Goal: Information Seeking & Learning: Check status

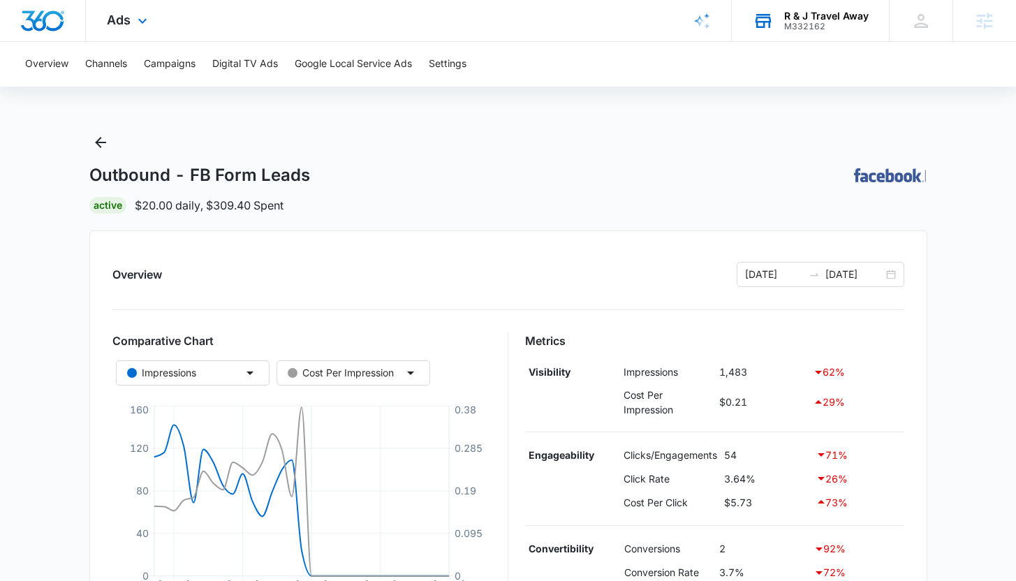
click at [796, 31] on div "R & J Travel Away M332162 Your Accounts View All" at bounding box center [810, 20] width 157 height 41
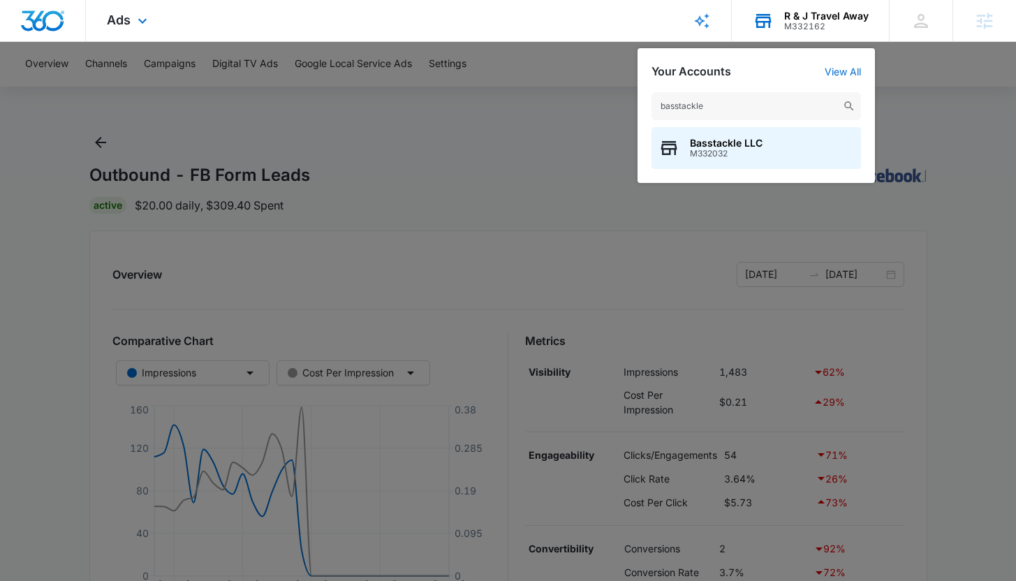
type input "basstackle"
click at [694, 173] on div "basstackle Basstackle LLC M332032" at bounding box center [757, 130] width 238 height 105
click at [694, 157] on span "M332032" at bounding box center [726, 154] width 73 height 10
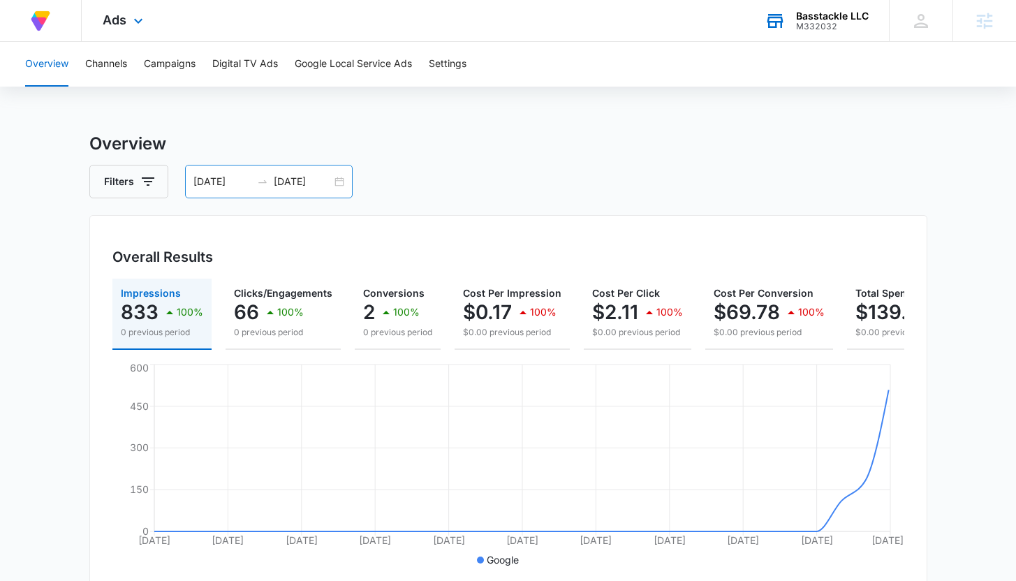
click at [219, 184] on input "[DATE]" at bounding box center [223, 181] width 58 height 15
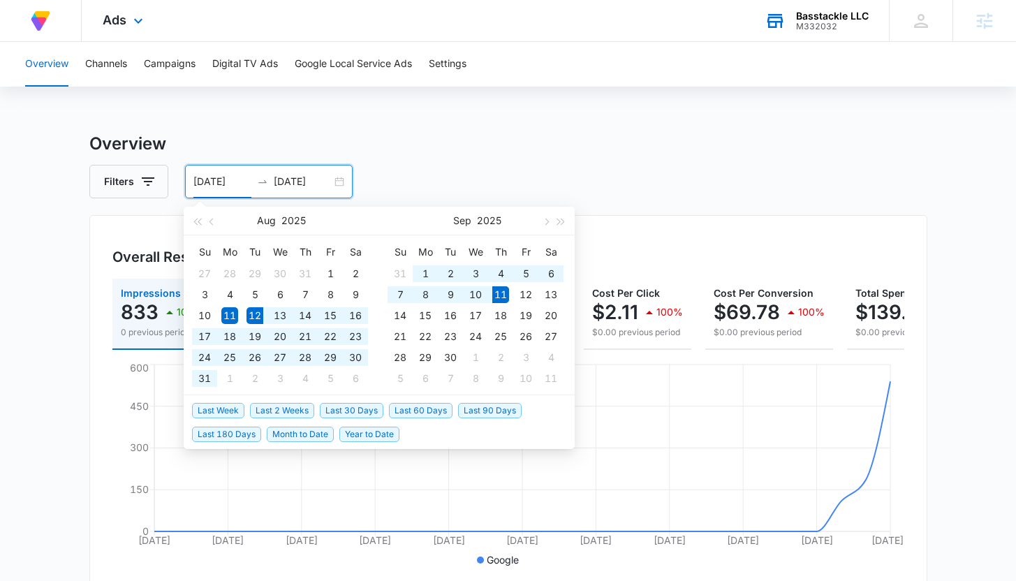
click at [361, 408] on span "Last 30 Days" at bounding box center [352, 410] width 64 height 15
type input "[DATE]"
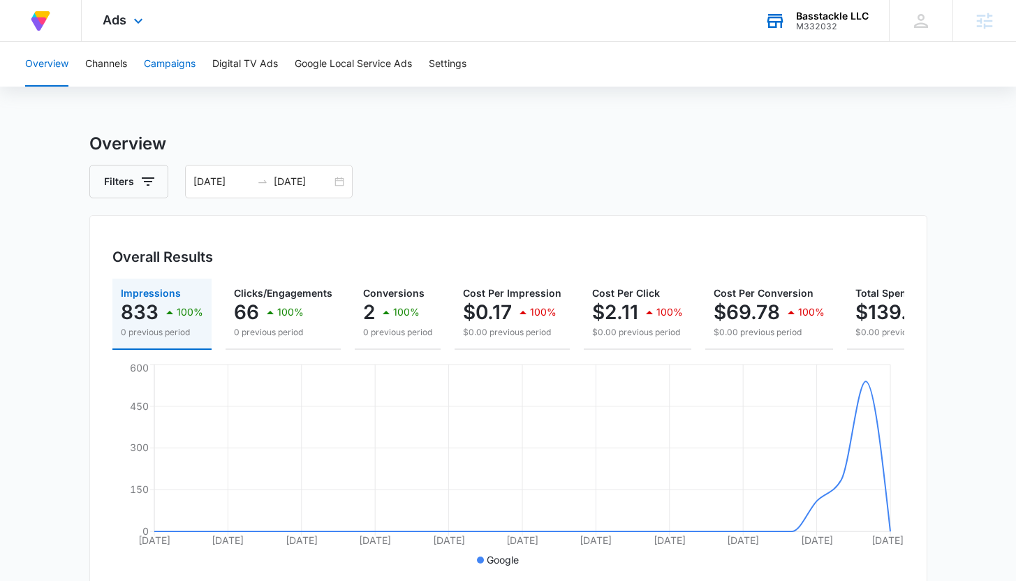
click at [178, 62] on button "Campaigns" at bounding box center [170, 64] width 52 height 45
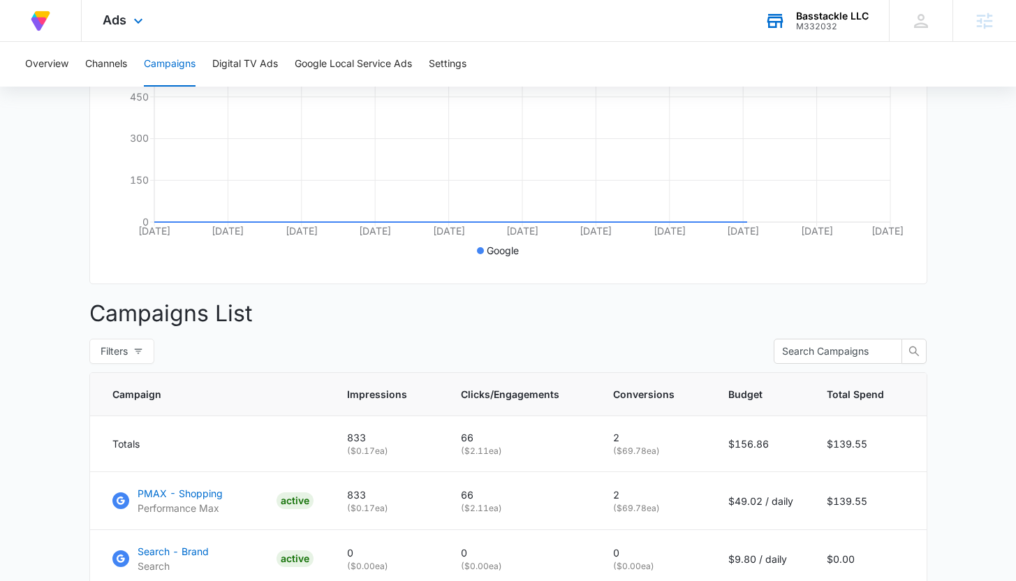
scroll to position [425, 0]
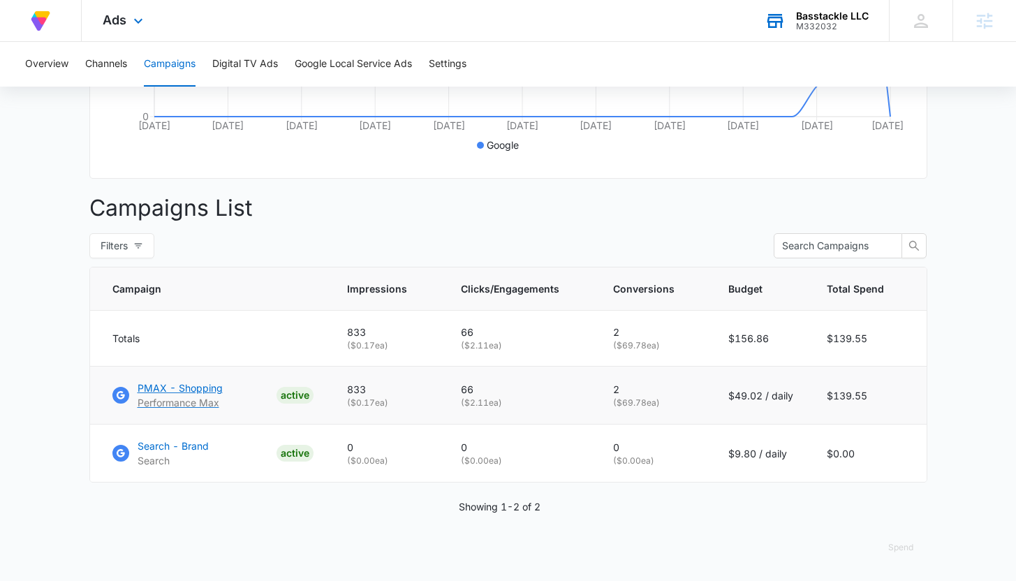
click at [161, 393] on p "PMAX - Shopping" at bounding box center [180, 388] width 85 height 15
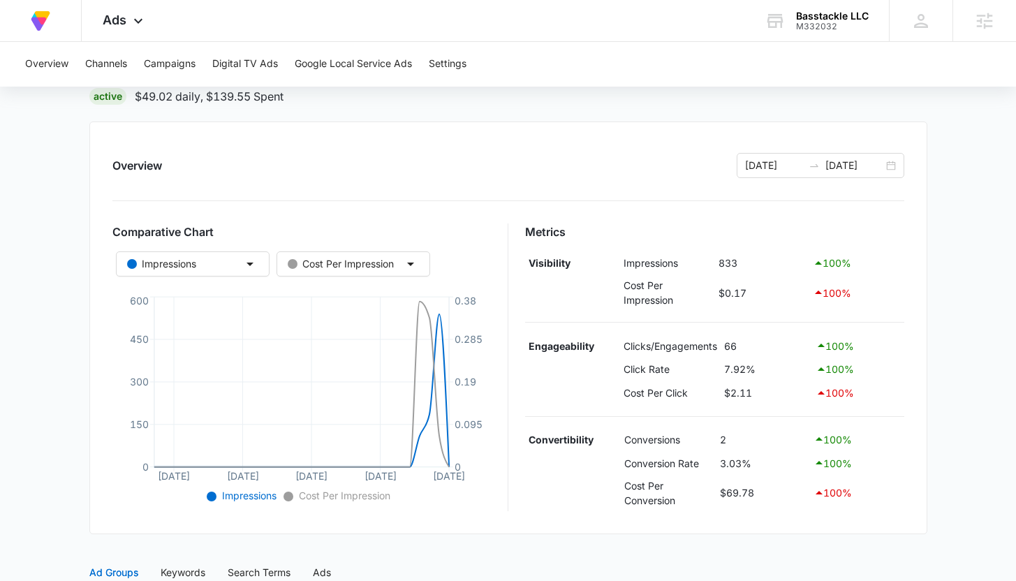
scroll to position [112, 0]
click at [64, 70] on button "Overview" at bounding box center [46, 64] width 43 height 45
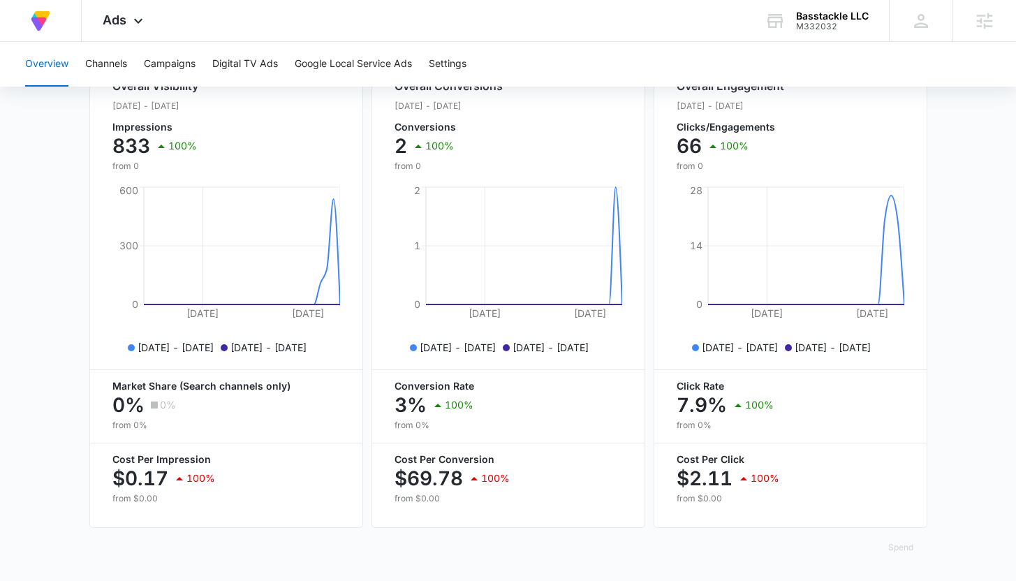
scroll to position [564, 0]
click at [57, 268] on main "Overview Filters [DATE] [DATE] Overall Results Impressions 833 100% 0 previous …" at bounding box center [508, 79] width 1016 height 1003
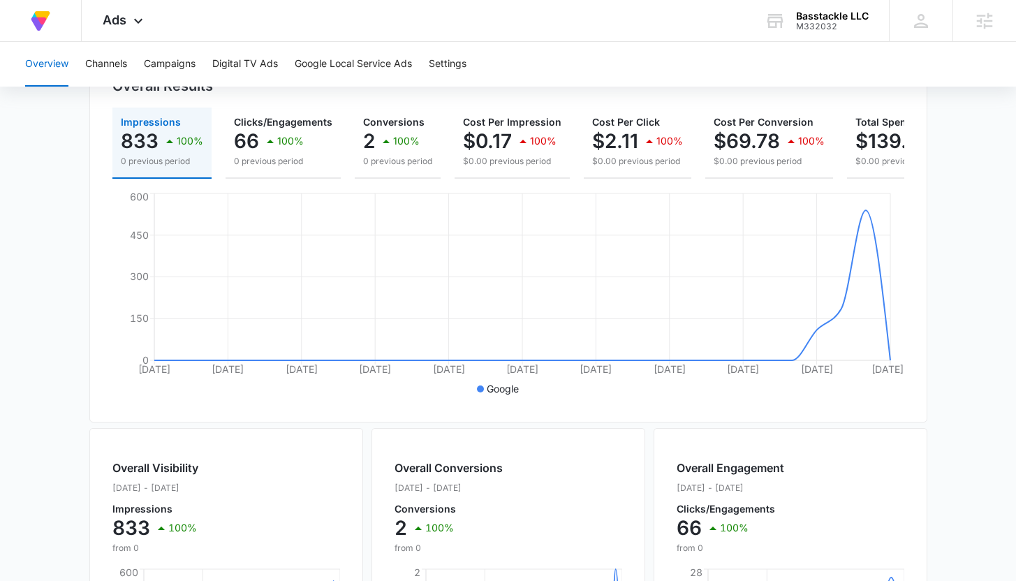
scroll to position [0, 0]
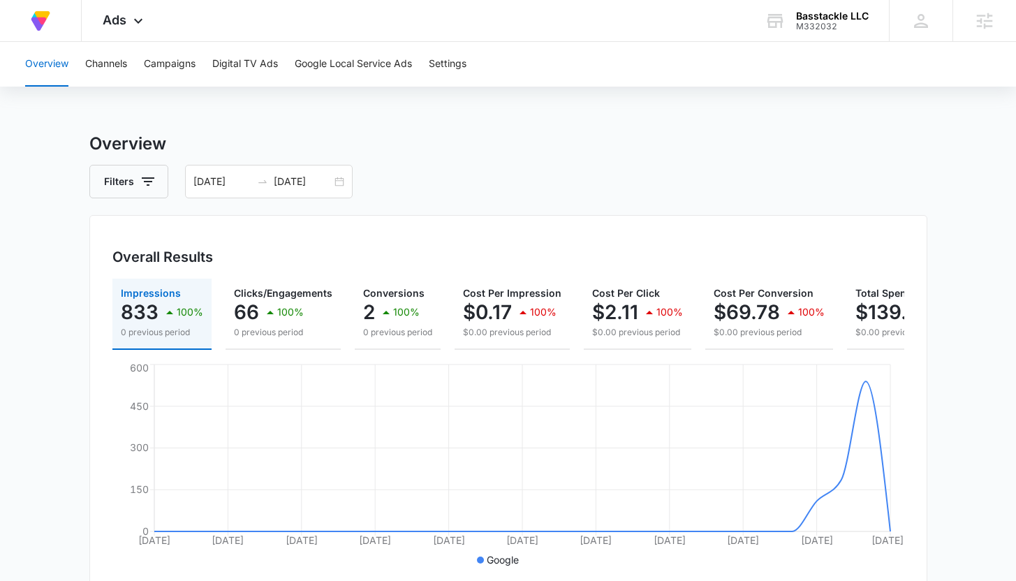
click at [196, 10] on div "At Volusion, we work hard to foster a great work environment where everyone fee…" at bounding box center [508, 21] width 1016 height 42
click at [513, 61] on div "Overview Channels Campaigns Digital TV Ads Google Local Service Ads Settings" at bounding box center [508, 64] width 983 height 45
click at [816, 31] on div "Basstackle LLC M332032 Your Accounts View All" at bounding box center [816, 20] width 145 height 41
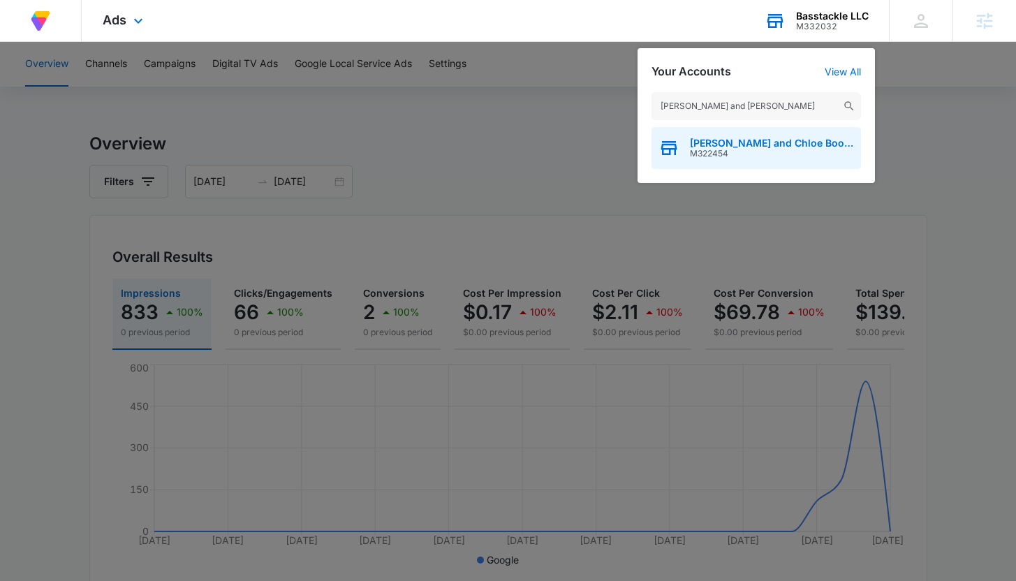
type input "emma and chloe"
click at [738, 152] on span "M322454" at bounding box center [772, 154] width 164 height 10
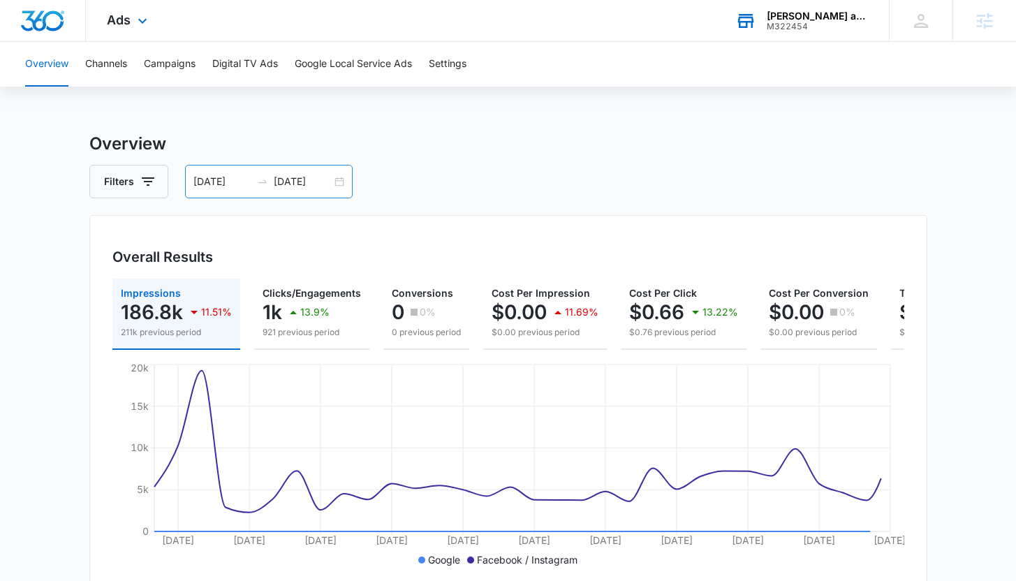
click at [301, 182] on input "07/10/2025" at bounding box center [303, 181] width 58 height 15
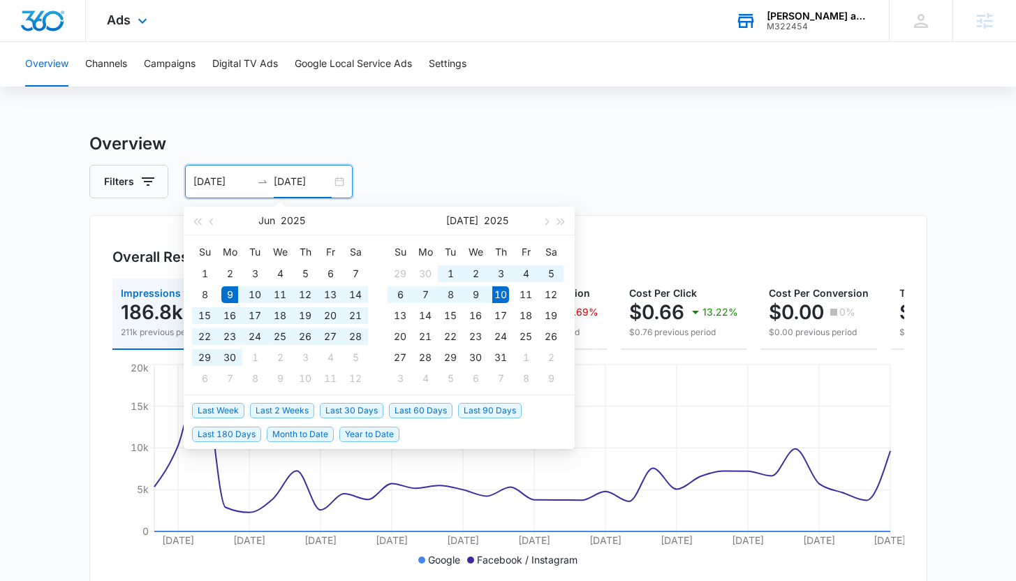
type input "07/10/2025"
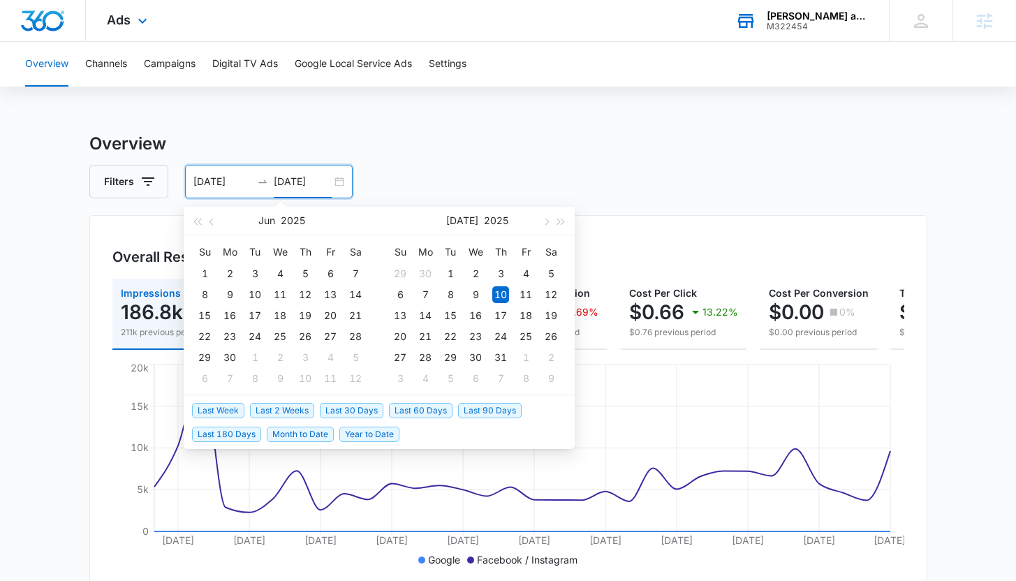
click at [351, 412] on span "Last 30 Days" at bounding box center [352, 410] width 64 height 15
type input "[DATE]"
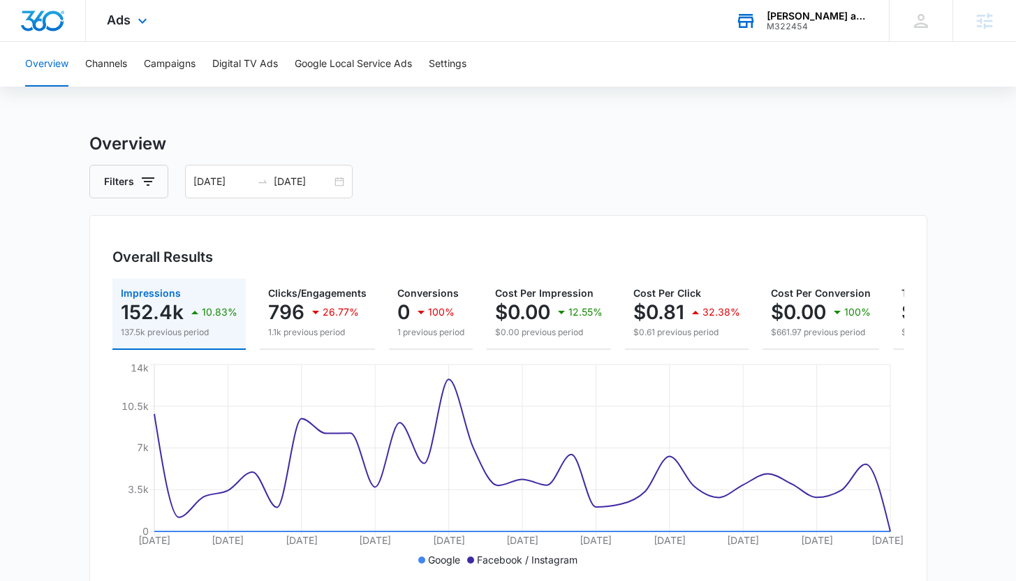
click at [203, 16] on div "Ads Apps Reputation Websites Forms CRM Email Social Shop Payments POS Content A…" at bounding box center [508, 21] width 1016 height 42
click at [130, 17] on span "Ads" at bounding box center [119, 20] width 24 height 15
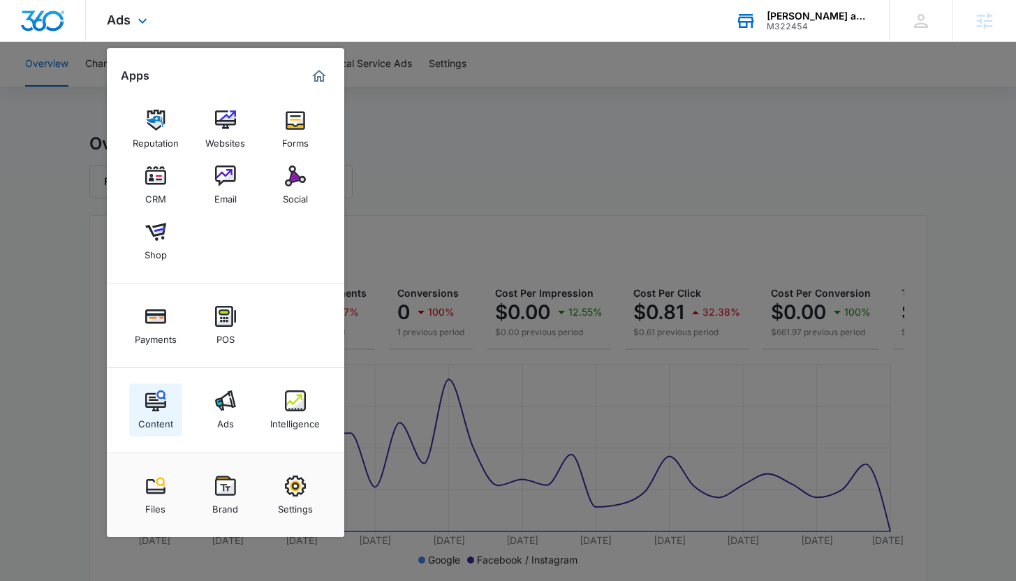
click at [163, 421] on div "Content" at bounding box center [155, 420] width 35 height 18
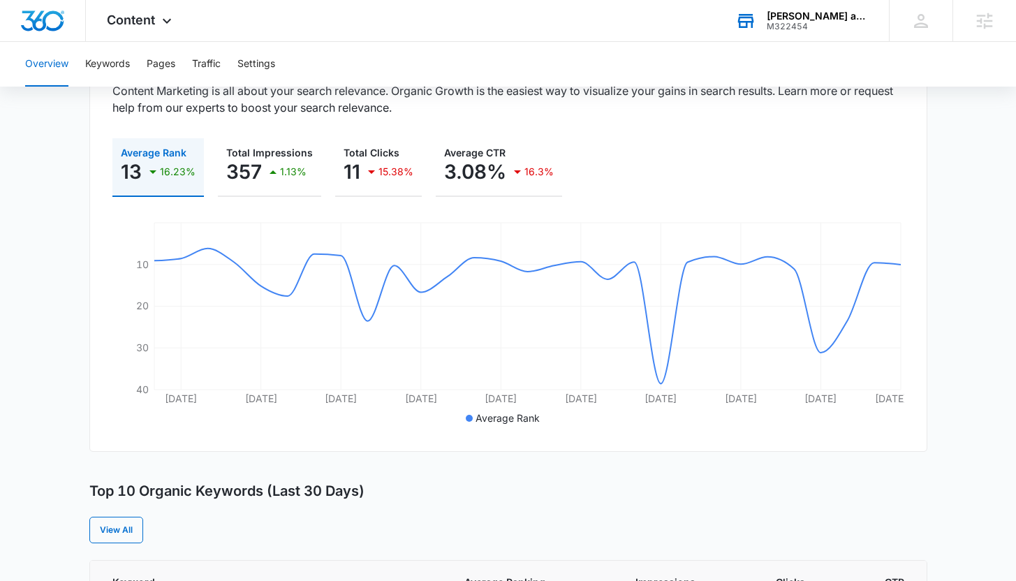
scroll to position [170, 0]
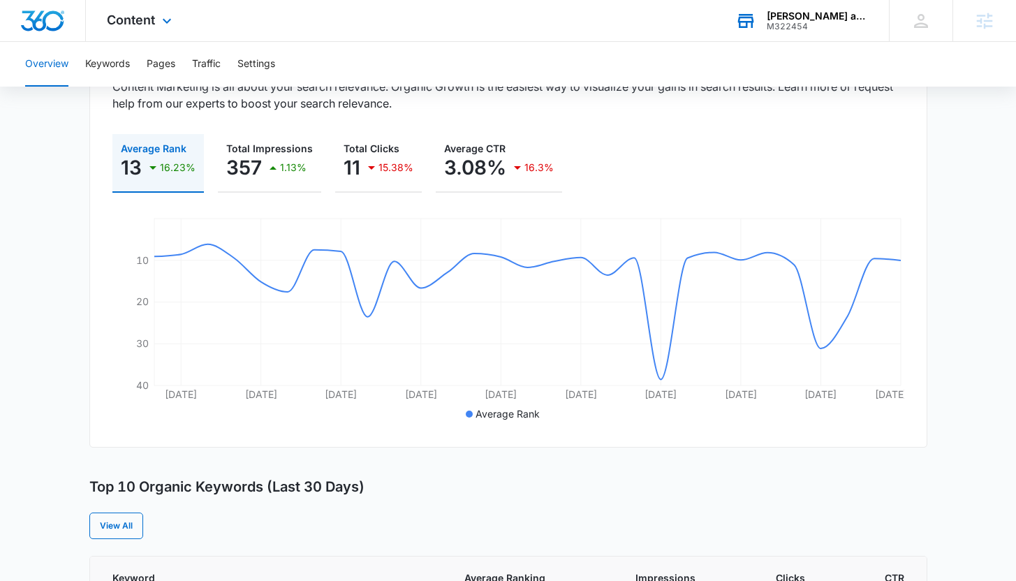
click at [159, 38] on div "Content Apps Reputation Websites Forms CRM Email Social Shop Payments POS Conte…" at bounding box center [141, 20] width 110 height 41
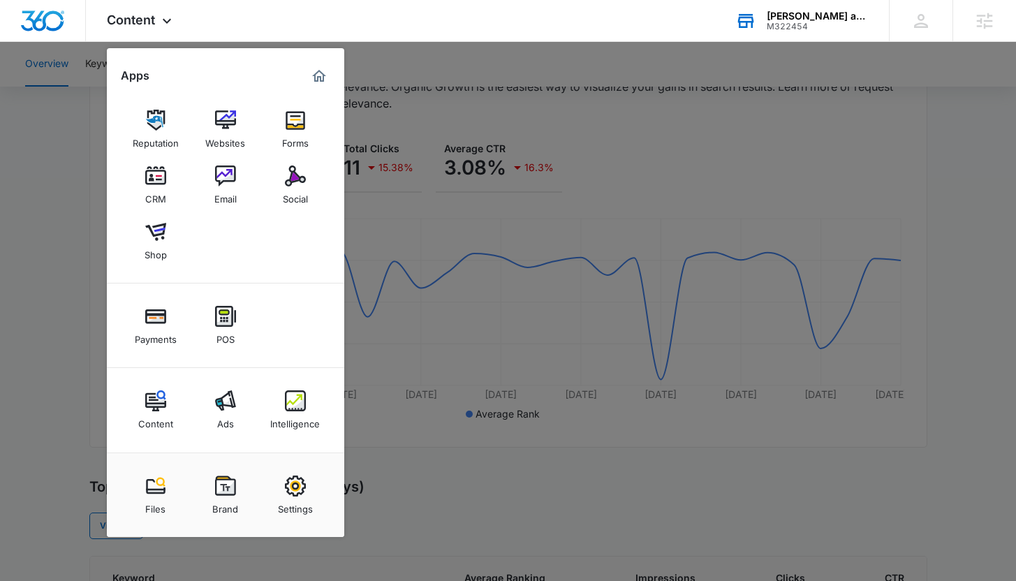
click at [84, 162] on div at bounding box center [508, 290] width 1016 height 581
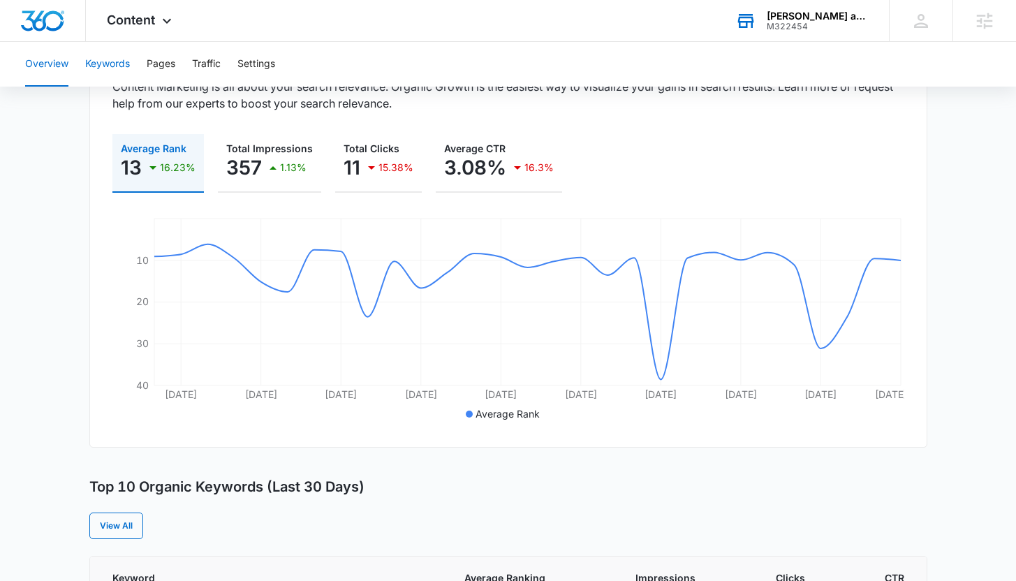
click at [101, 75] on button "Keywords" at bounding box center [107, 64] width 45 height 45
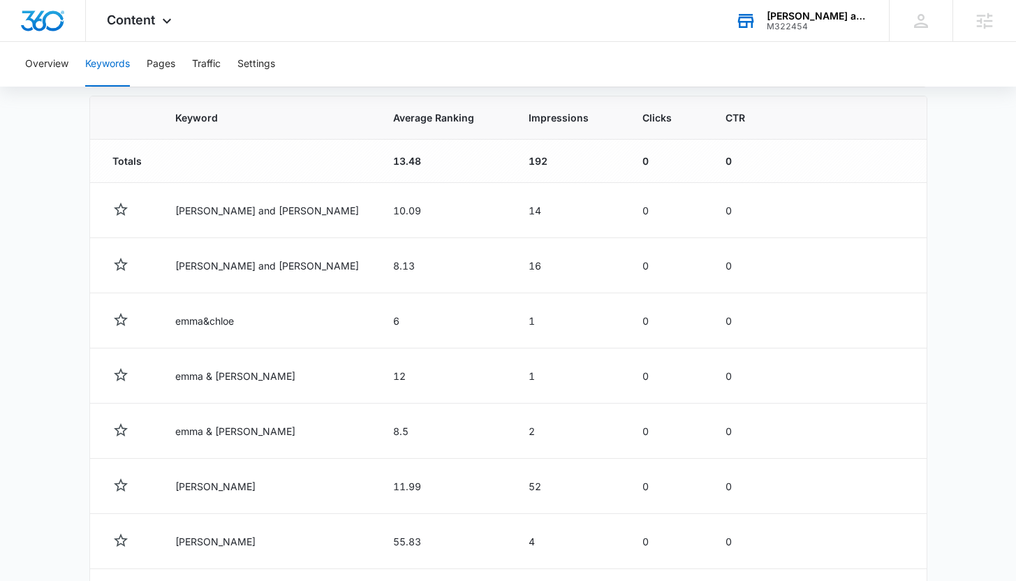
scroll to position [486, 0]
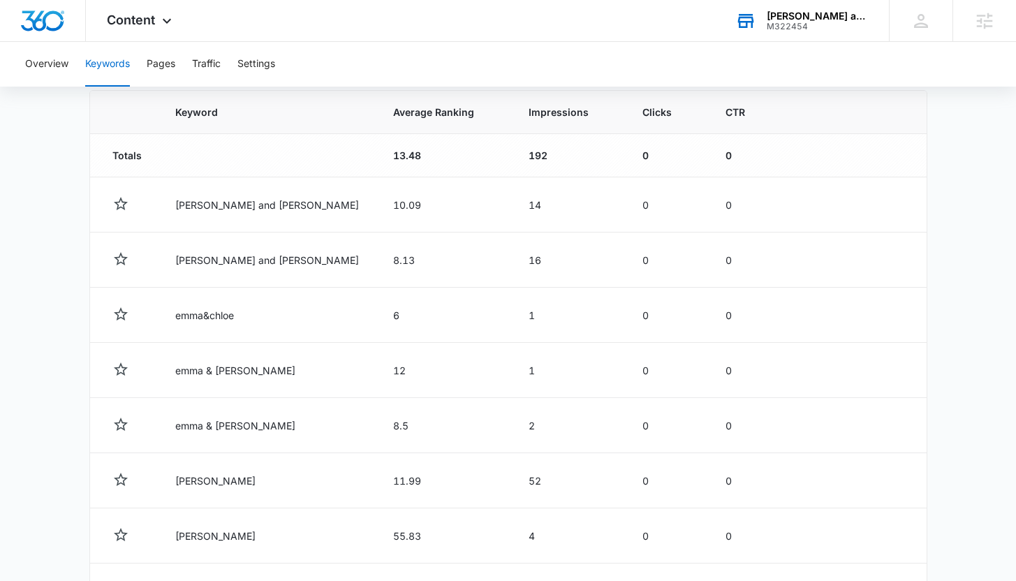
click at [774, 20] on div "Emma and Chloe Books" at bounding box center [818, 15] width 102 height 11
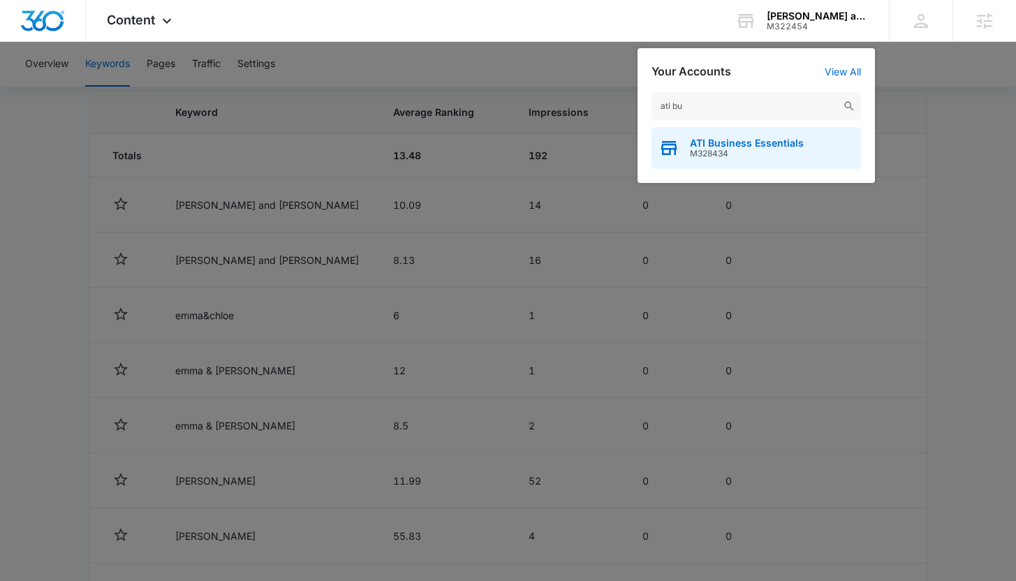
type input "ati bu"
click at [706, 154] on span "M328434" at bounding box center [747, 154] width 114 height 10
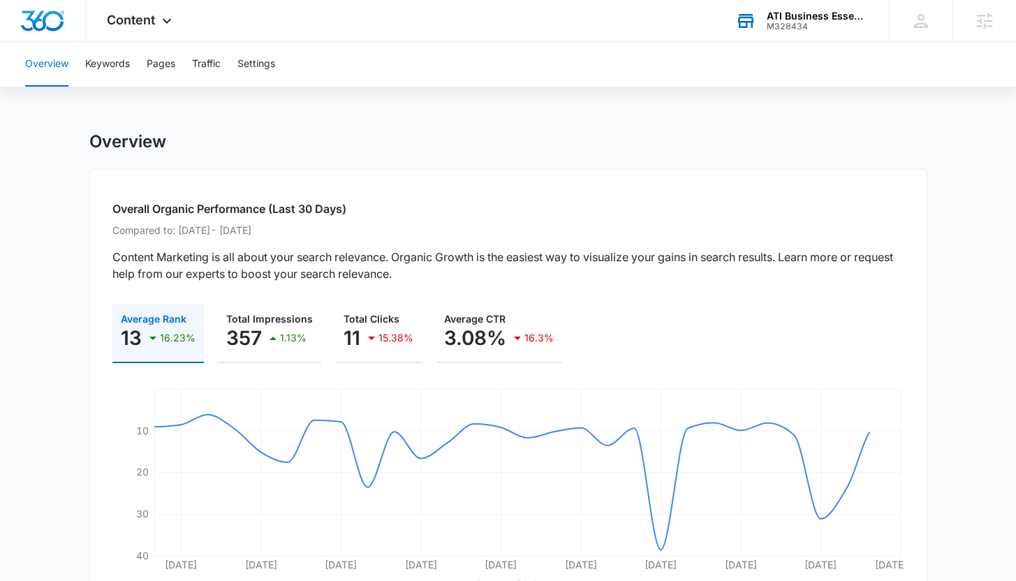
click at [796, 22] on div "M328434" at bounding box center [818, 27] width 102 height 10
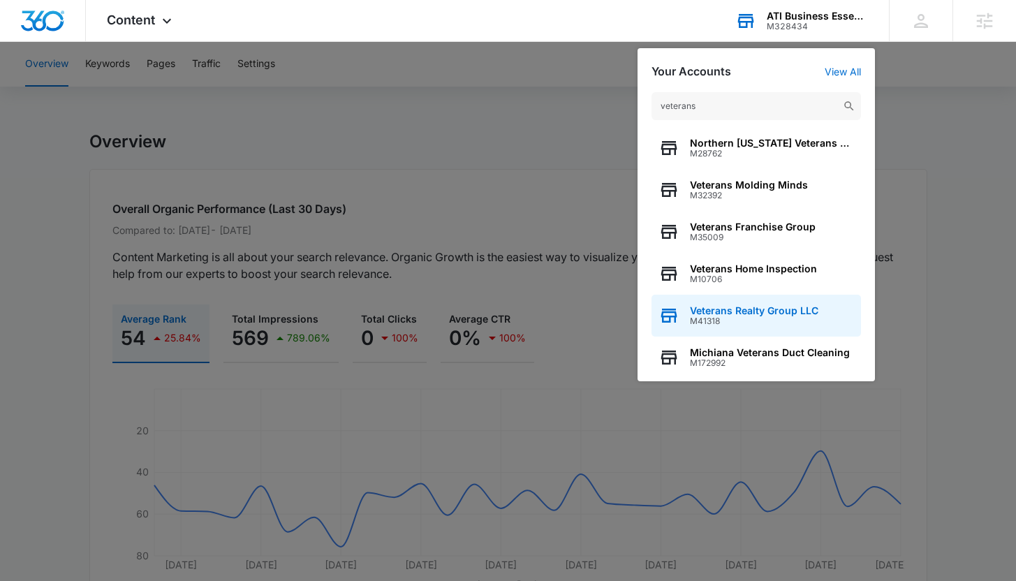
type input "veterans"
click at [713, 316] on span "M41318" at bounding box center [754, 321] width 129 height 10
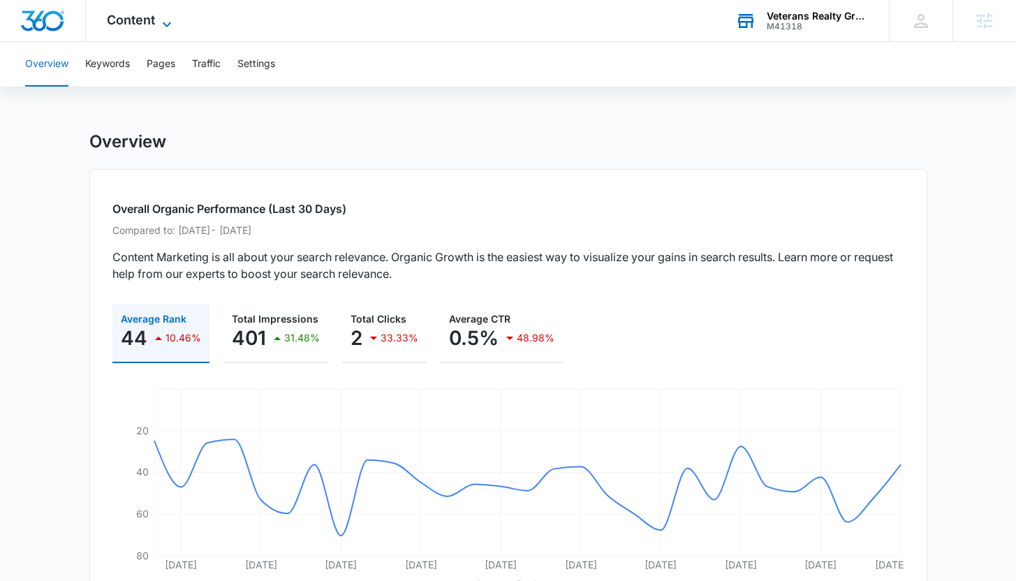
click at [137, 20] on span "Content" at bounding box center [131, 20] width 48 height 15
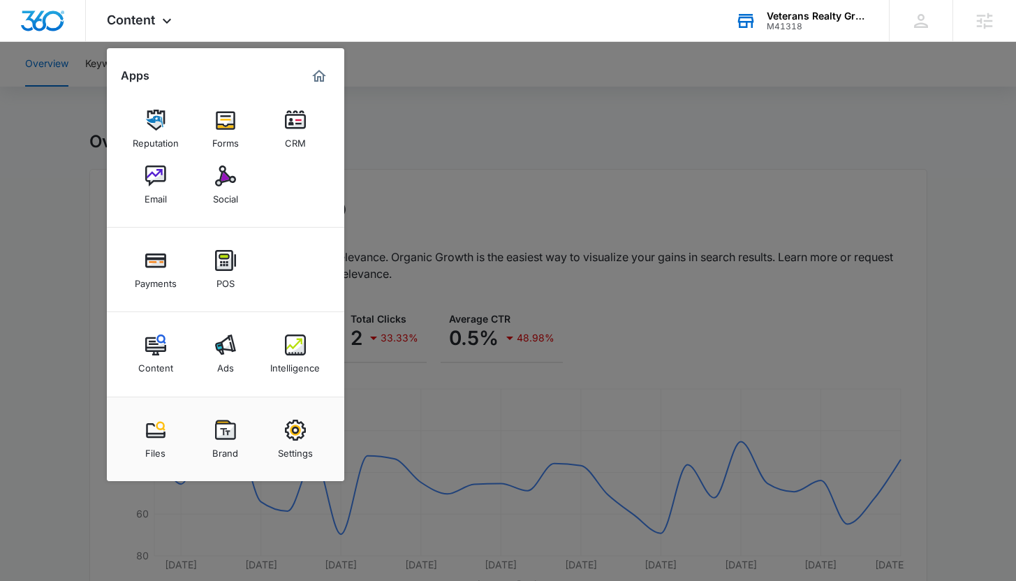
click at [404, 147] on div at bounding box center [508, 290] width 1016 height 581
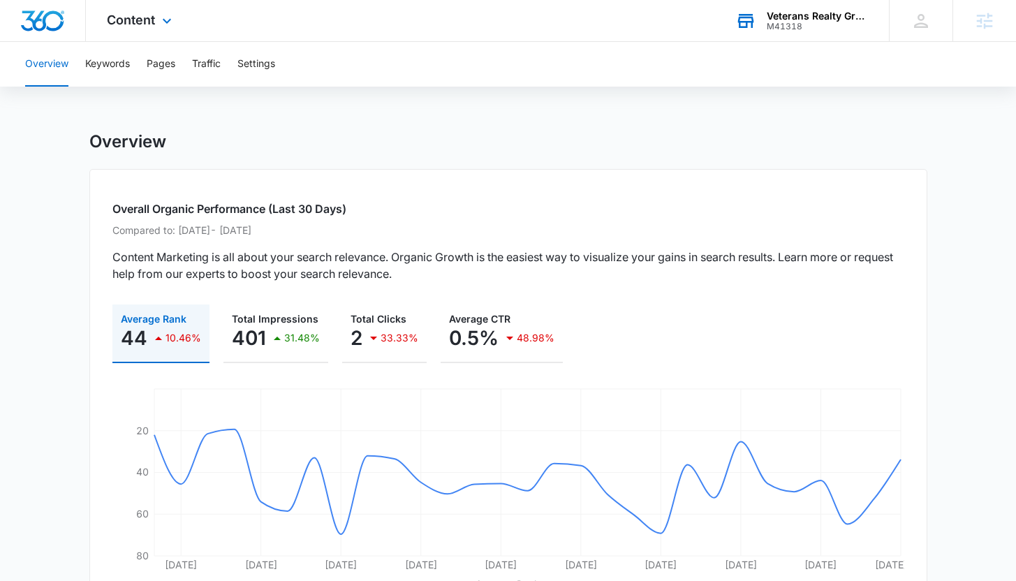
click at [124, 27] on div "Content Apps Reputation Forms CRM Email Social Payments POS Content Ads Intelli…" at bounding box center [141, 20] width 110 height 41
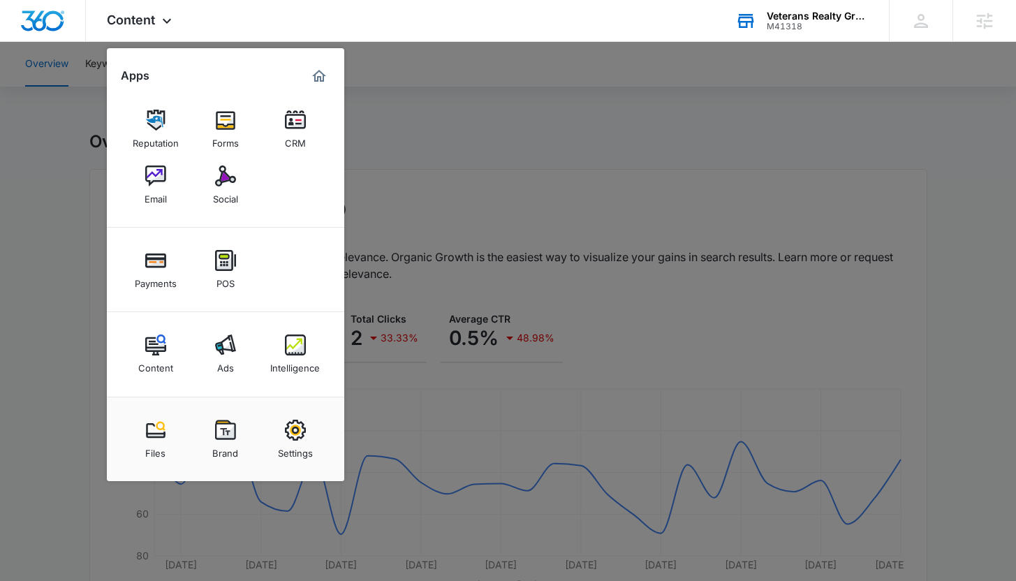
click at [778, 27] on div "M41318" at bounding box center [818, 27] width 102 height 10
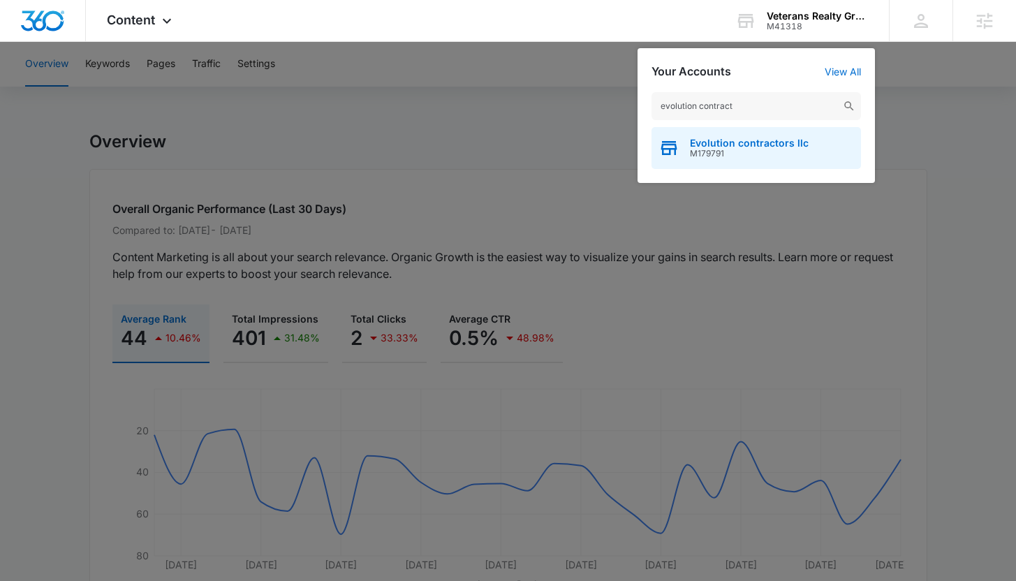
type input "evolution contract"
click at [770, 162] on div "Evolution contractors llc M179791" at bounding box center [757, 148] width 210 height 42
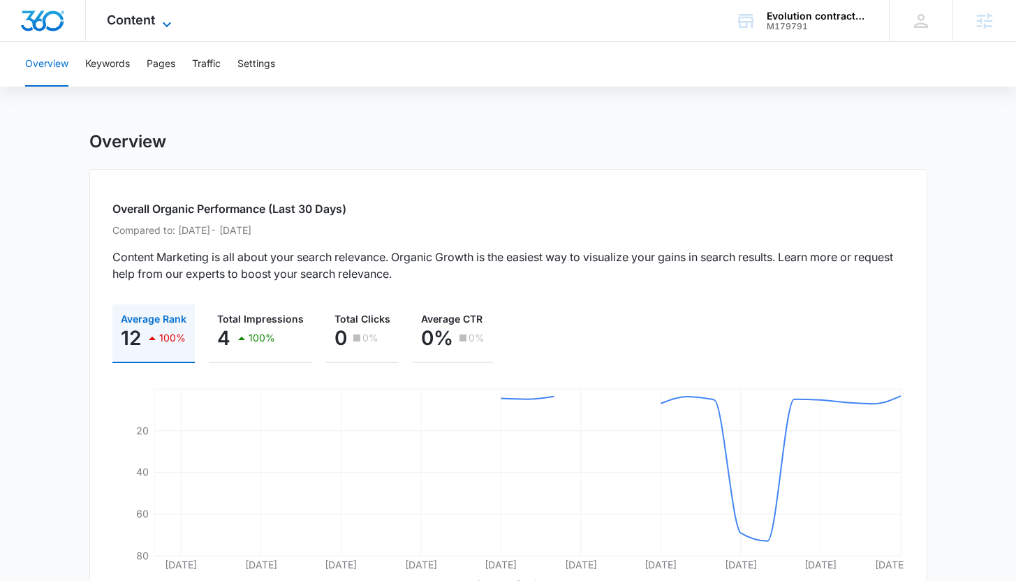
click at [147, 20] on span "Content" at bounding box center [131, 20] width 48 height 15
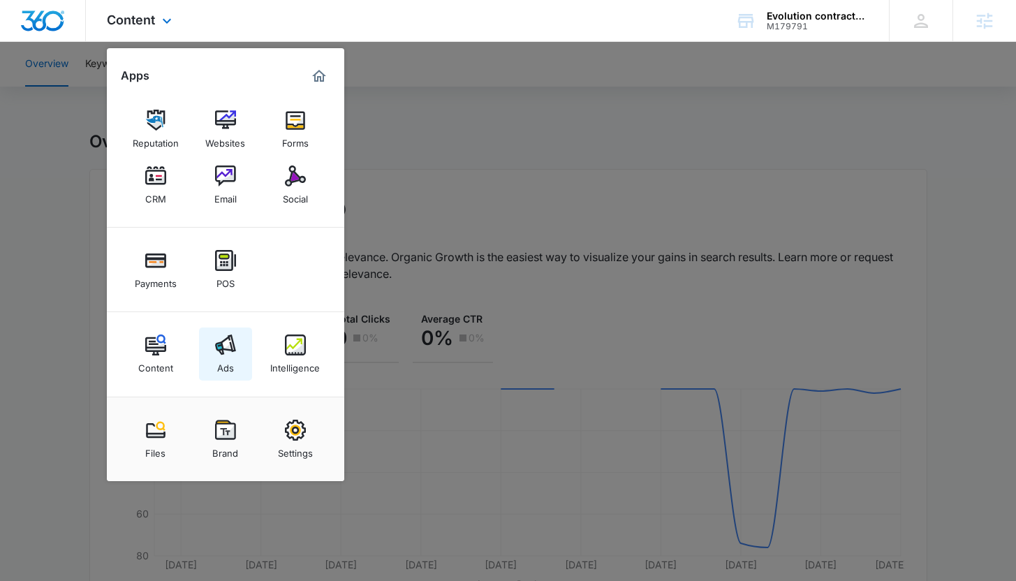
click at [223, 344] on img at bounding box center [225, 345] width 21 height 21
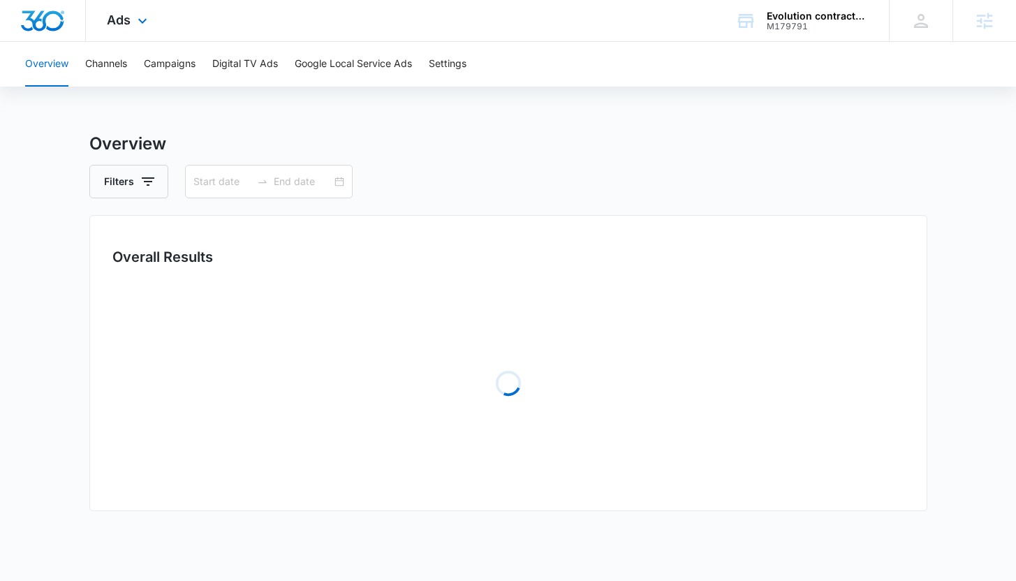
type input "[DATE]"
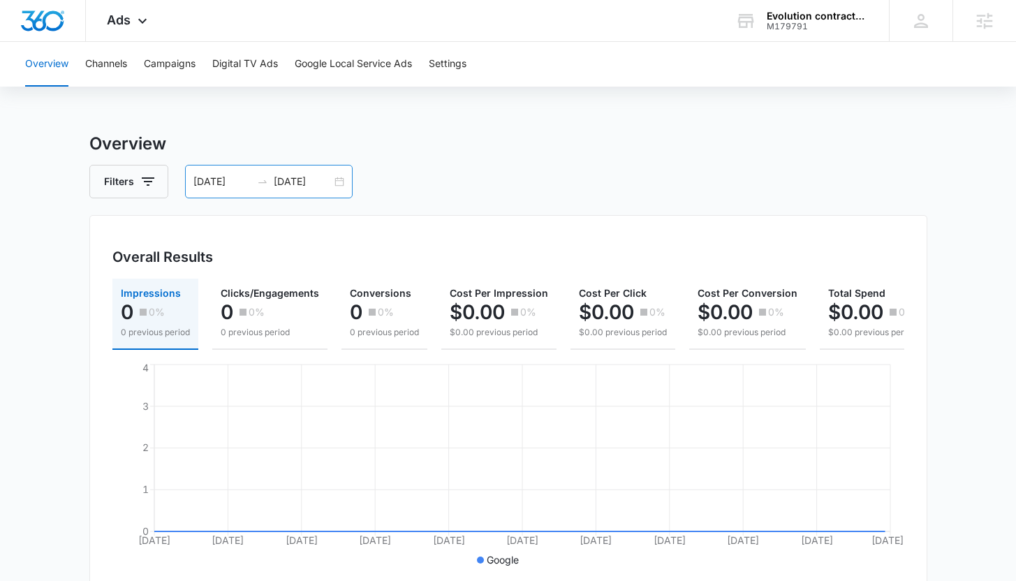
click at [282, 184] on input "[DATE]" at bounding box center [303, 181] width 58 height 15
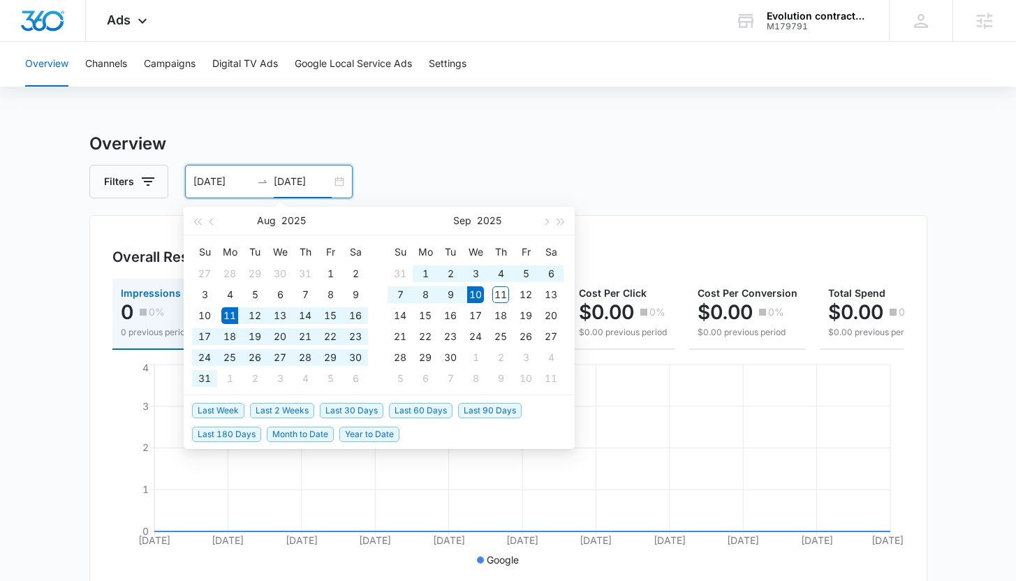
type input "[DATE]"
click at [333, 416] on span "Last 30 Days" at bounding box center [352, 410] width 64 height 15
type input "[DATE]"
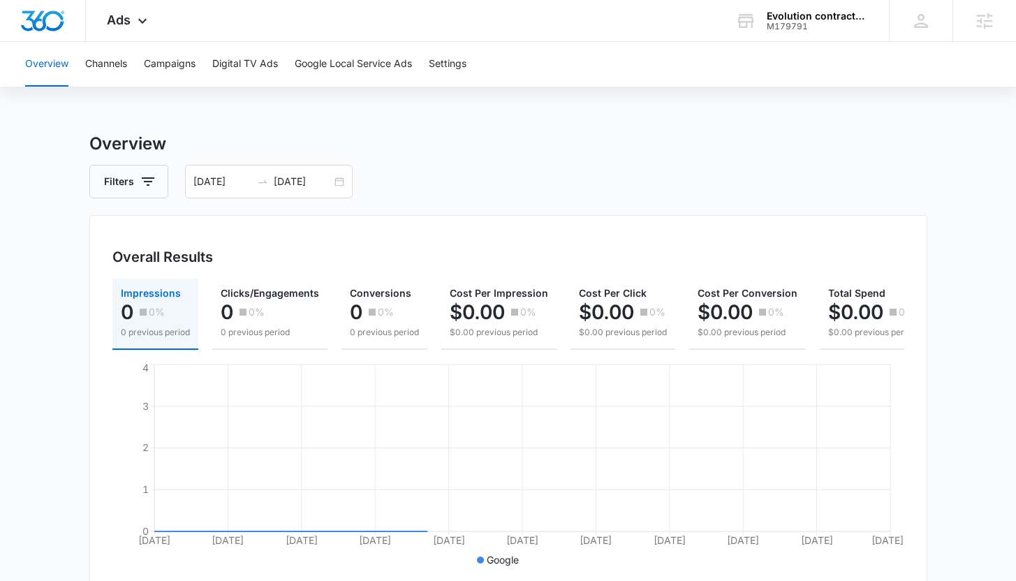
click at [363, 99] on div "Overview Channels Campaigns Digital TV Ads Google Local Service Ads Settings Ov…" at bounding box center [508, 570] width 1016 height 1057
click at [363, 69] on button "Google Local Service Ads" at bounding box center [353, 64] width 117 height 45
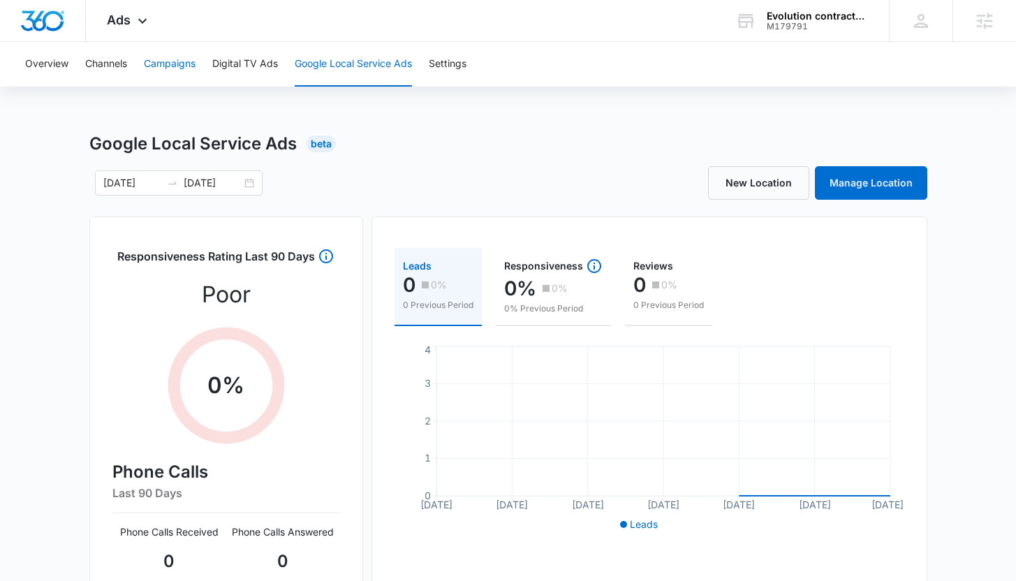
click at [170, 61] on button "Campaigns" at bounding box center [170, 64] width 52 height 45
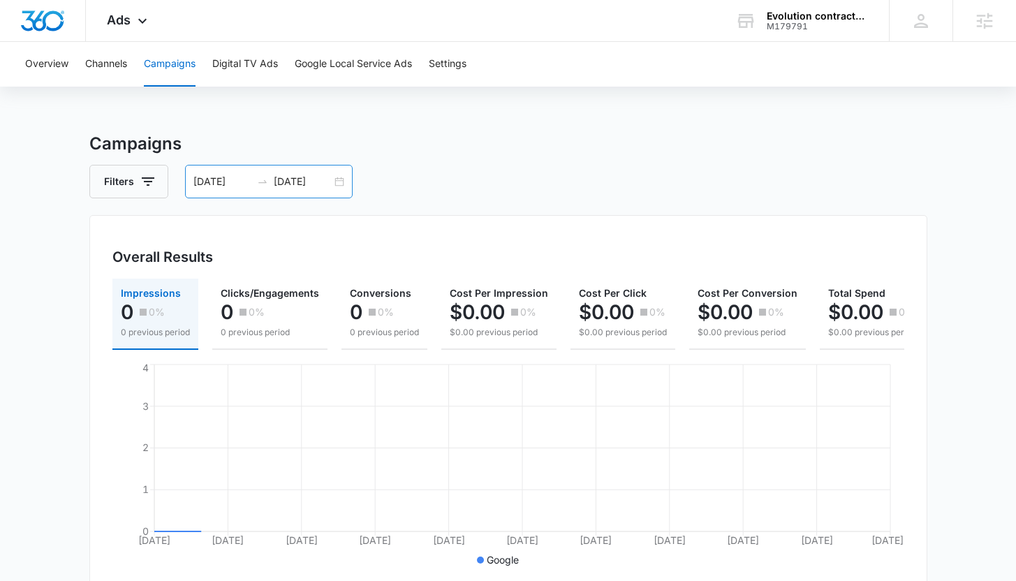
click at [208, 183] on input "[DATE]" at bounding box center [223, 181] width 58 height 15
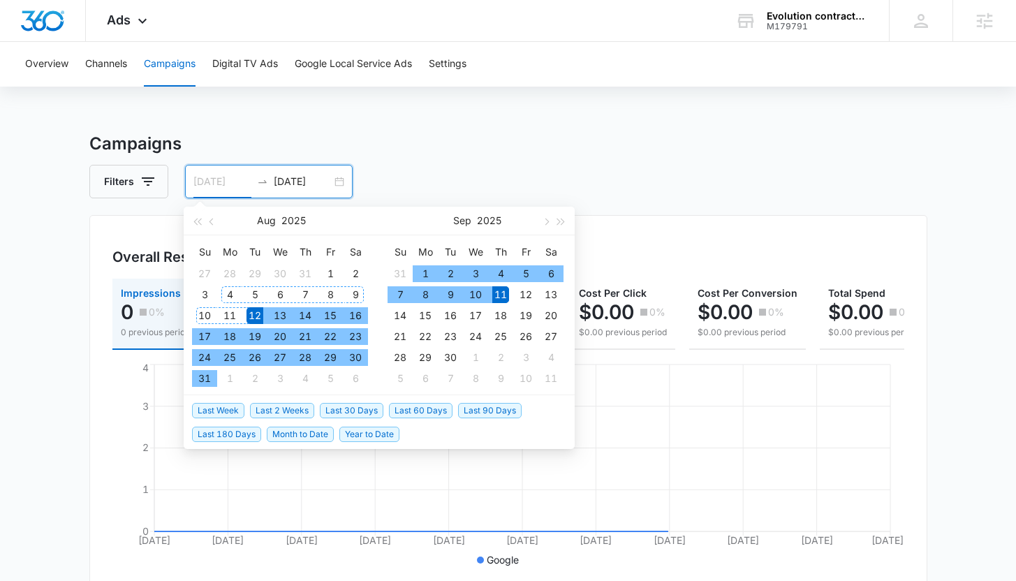
type input "[DATE]"
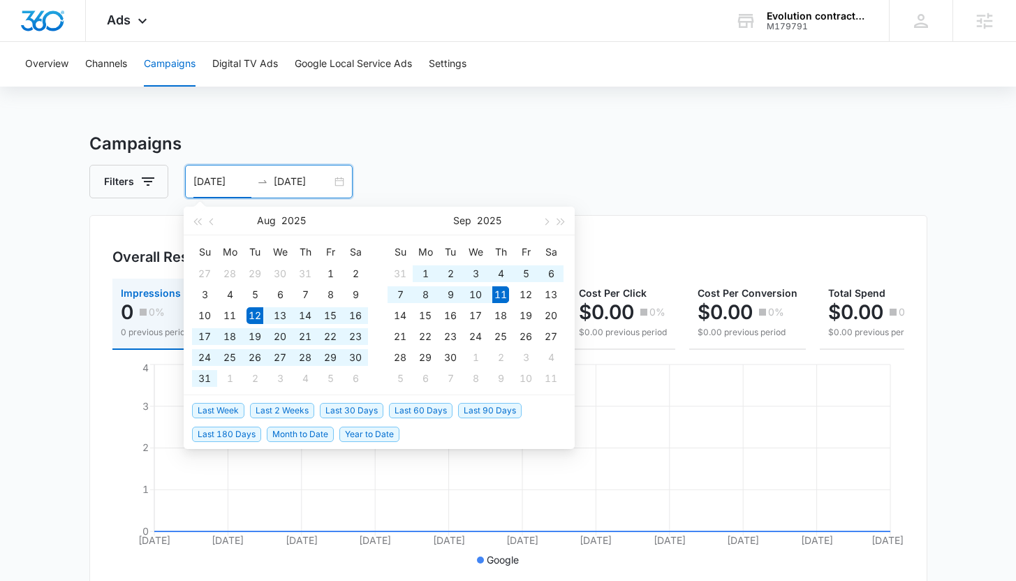
click at [365, 411] on span "Last 30 Days" at bounding box center [352, 410] width 64 height 15
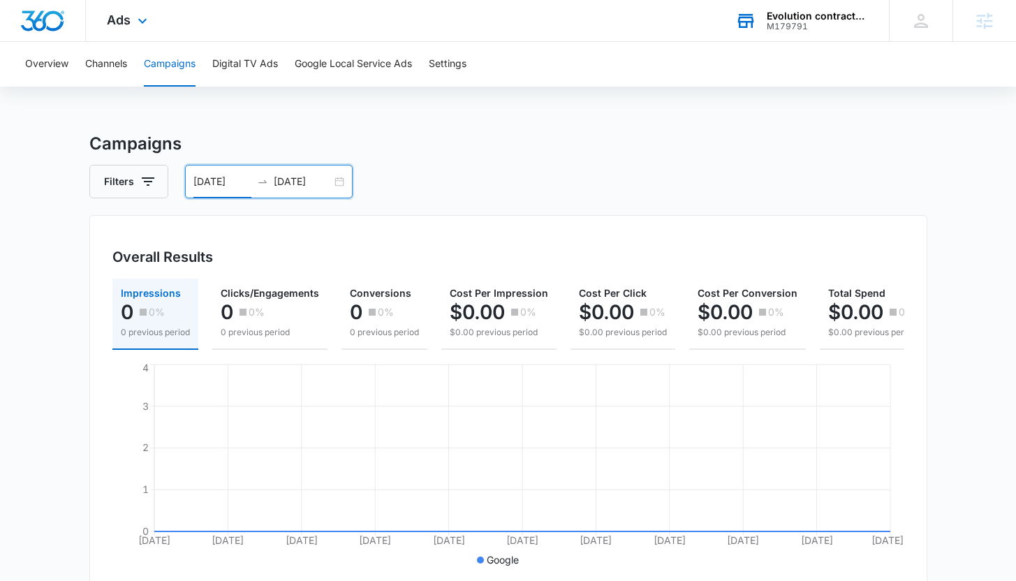
click at [794, 12] on div "Evolution contractors llc" at bounding box center [818, 15] width 102 height 11
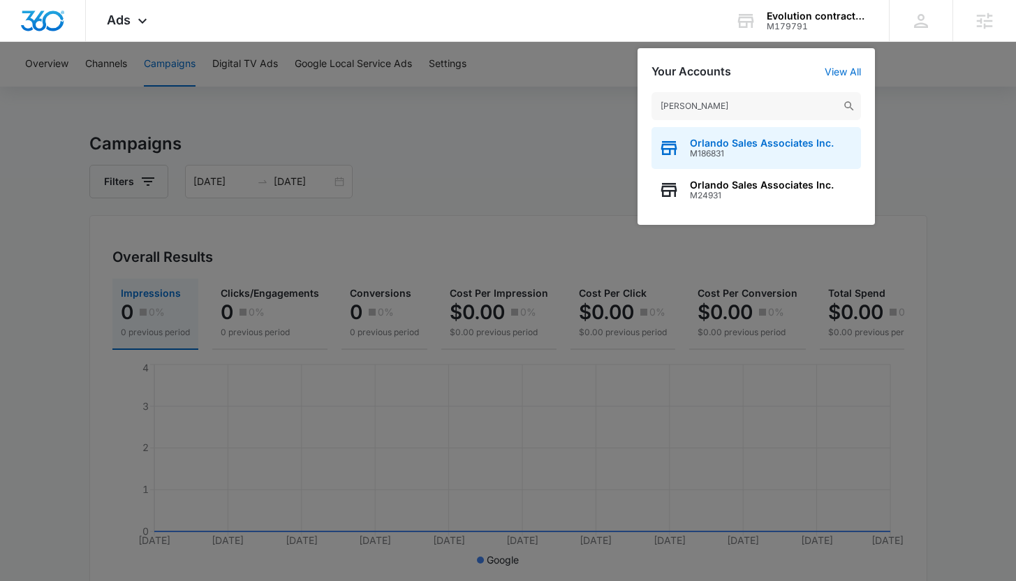
type input "orlando sales"
click at [726, 149] on span "M186831" at bounding box center [762, 154] width 144 height 10
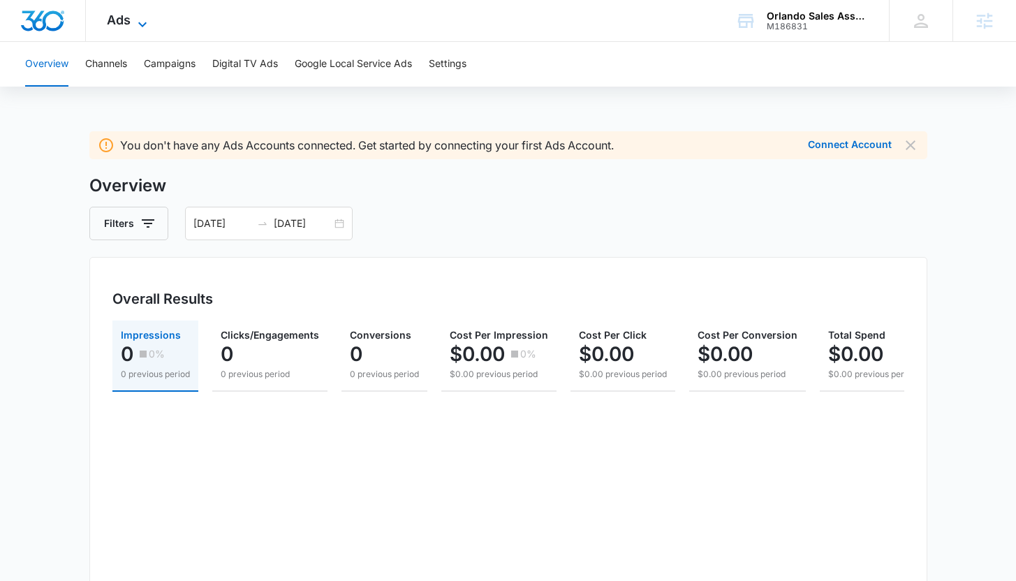
click at [129, 27] on span "Ads" at bounding box center [119, 20] width 24 height 15
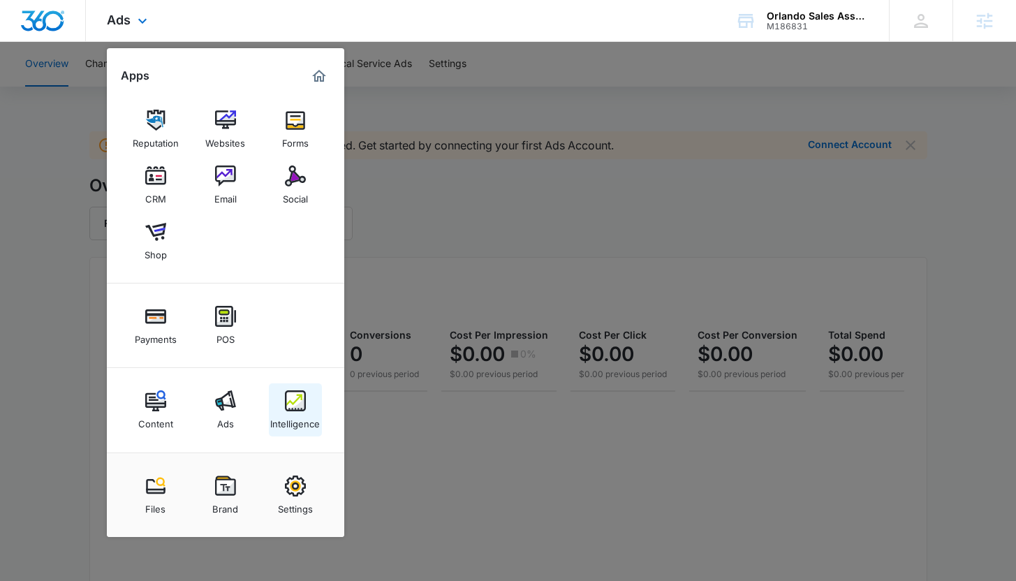
click at [284, 409] on link "Intelligence" at bounding box center [295, 410] width 53 height 53
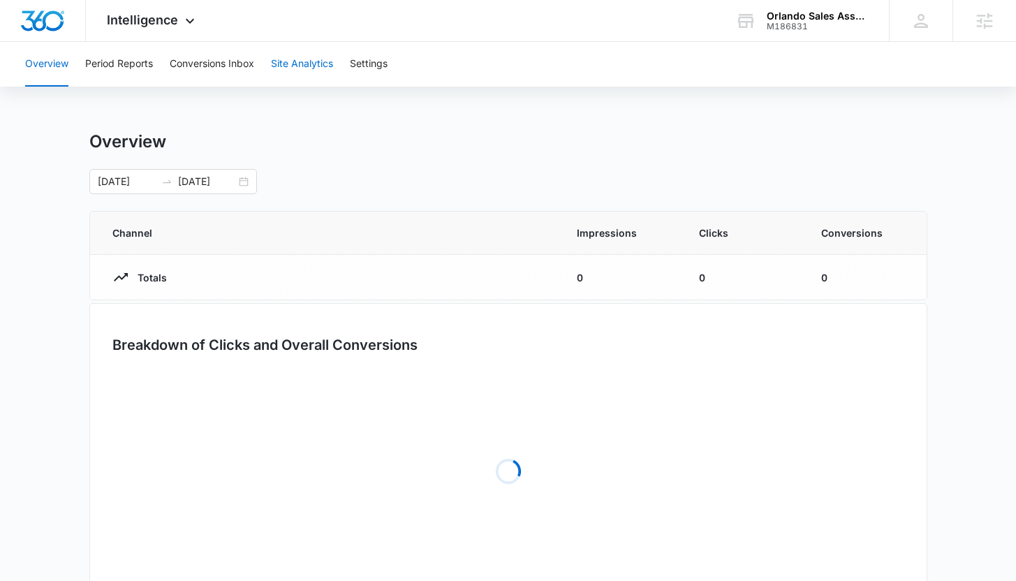
click at [312, 61] on button "Site Analytics" at bounding box center [302, 64] width 62 height 45
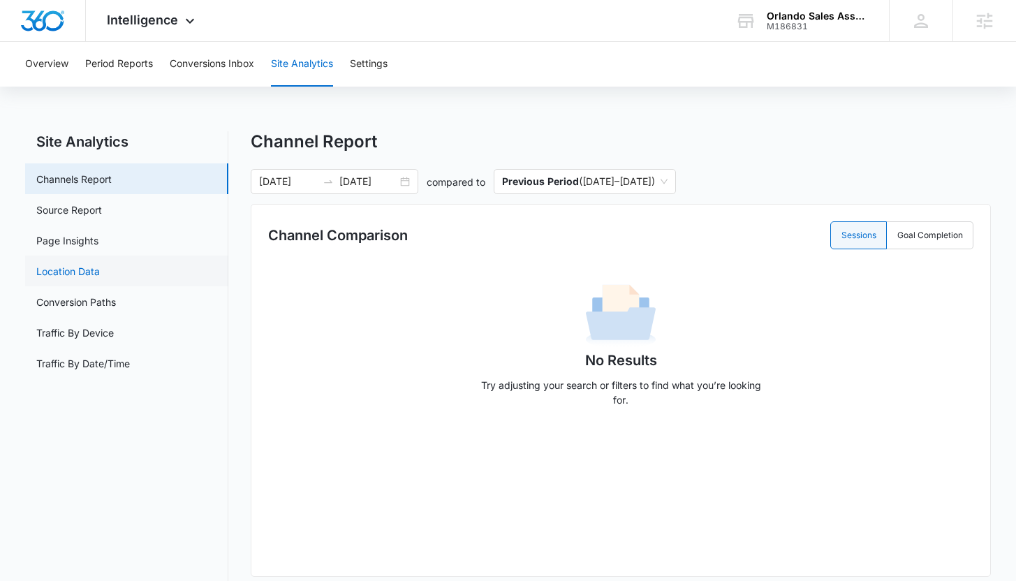
click at [87, 275] on link "Location Data" at bounding box center [68, 271] width 64 height 15
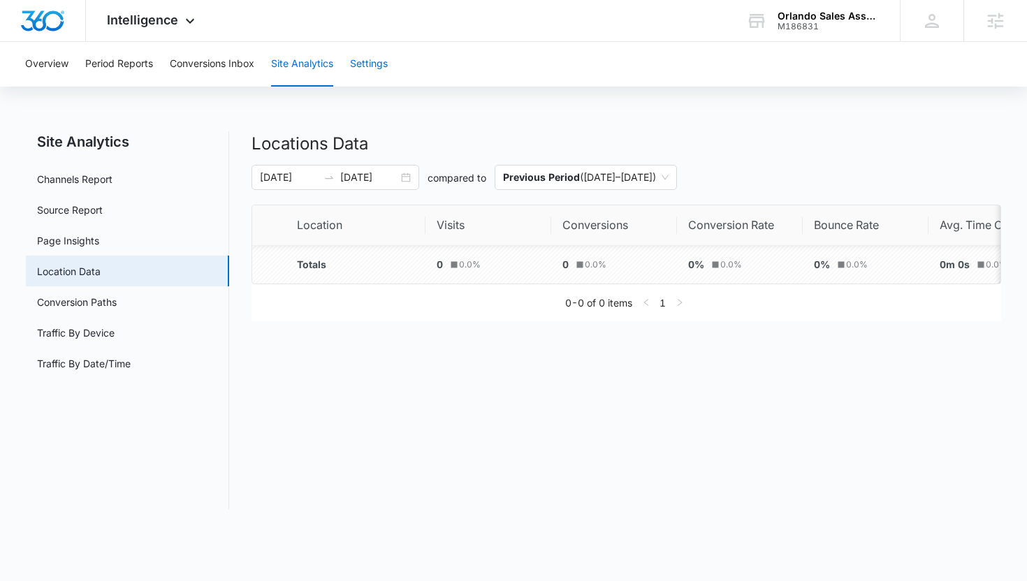
click at [366, 66] on button "Settings" at bounding box center [369, 64] width 38 height 45
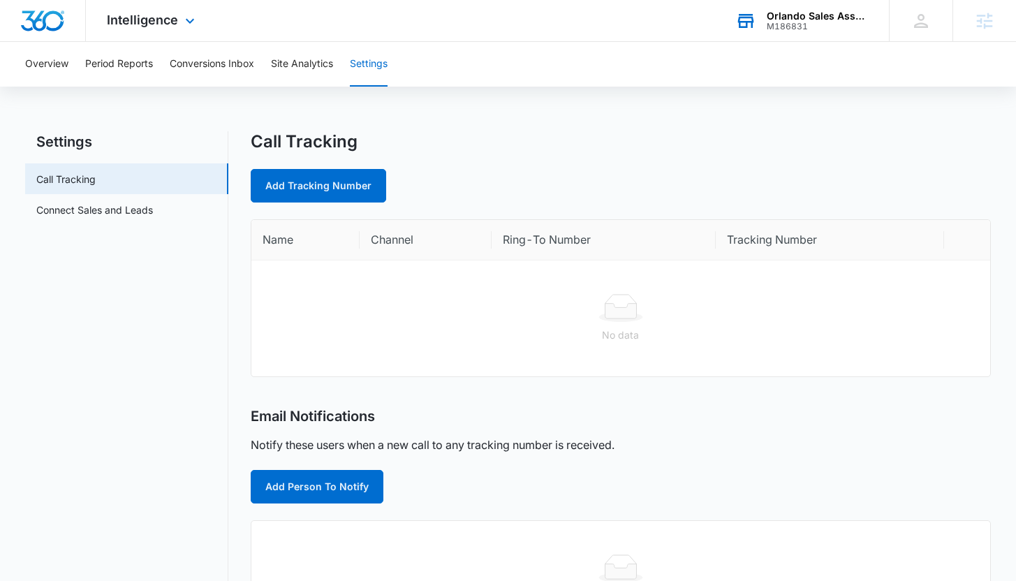
click at [793, 29] on div "M186831" at bounding box center [818, 27] width 102 height 10
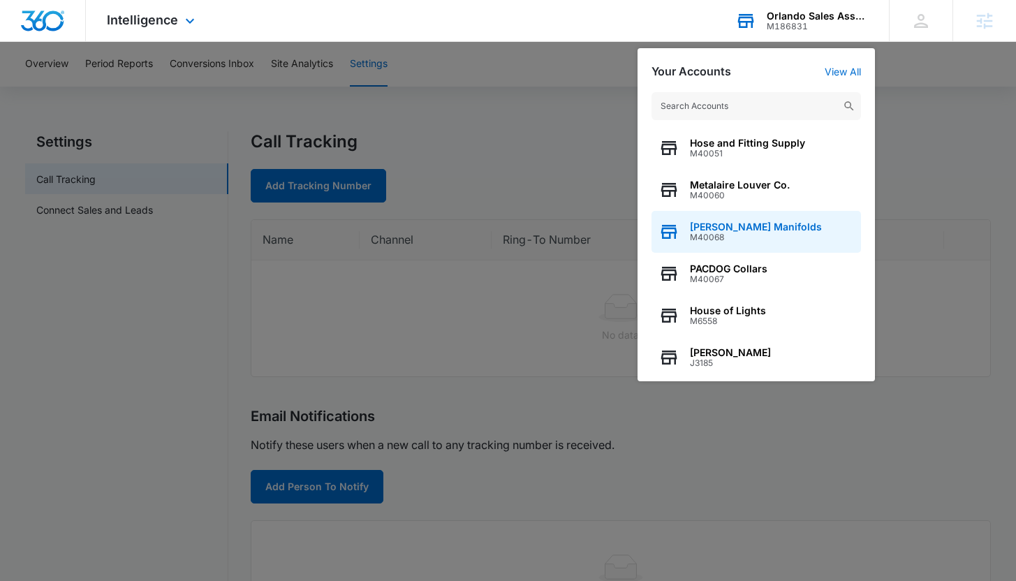
click at [731, 238] on span "M40068" at bounding box center [756, 238] width 132 height 10
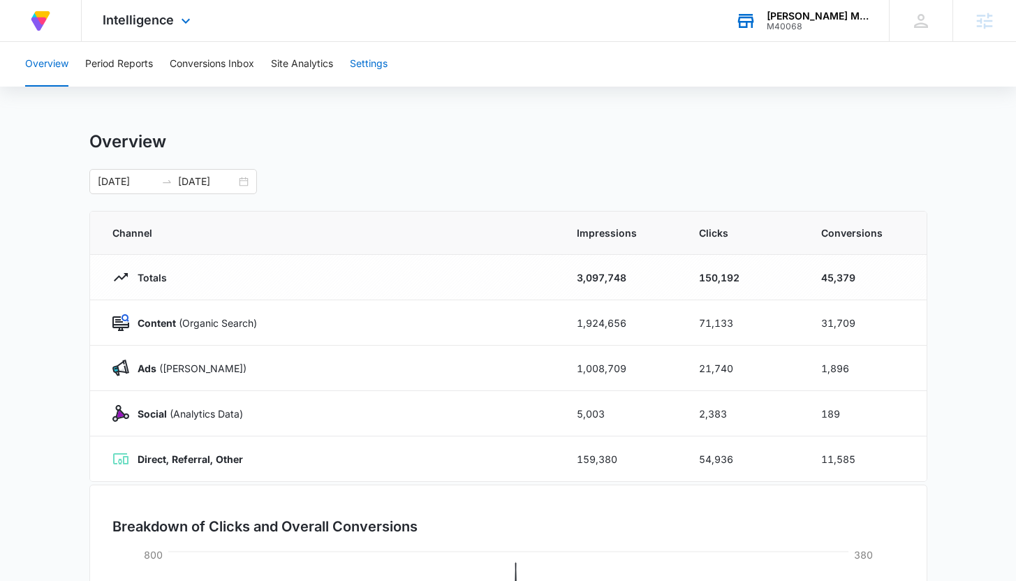
click at [378, 64] on button "Settings" at bounding box center [369, 64] width 38 height 45
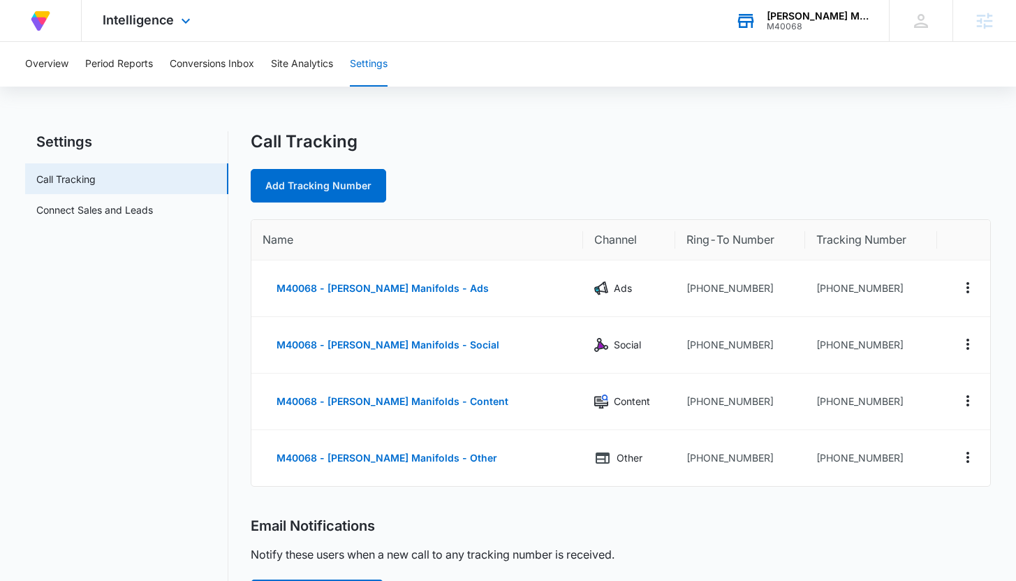
click at [543, 212] on div "Call Tracking Add Tracking Number Name Channel Ring-To Number Tracking Number M…" at bounding box center [621, 505] width 740 height 748
click at [520, 174] on div "Add Tracking Number" at bounding box center [621, 186] width 740 height 34
